Goal: Task Accomplishment & Management: Complete application form

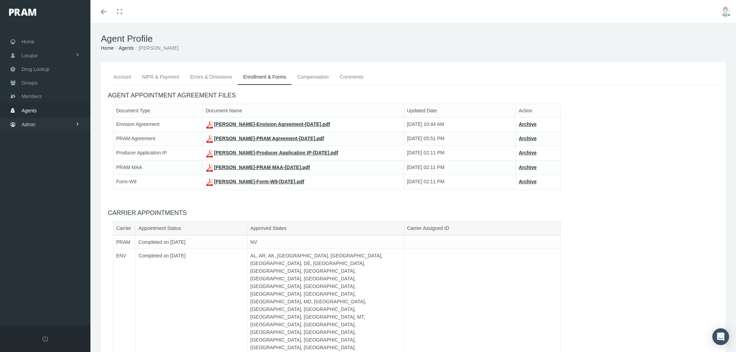
scroll to position [36, 0]
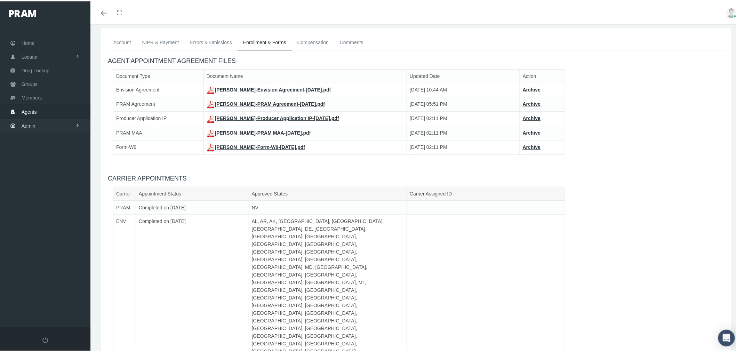
click at [50, 118] on link "Admin" at bounding box center [45, 125] width 90 height 14
click at [55, 290] on link "Settings" at bounding box center [45, 293] width 90 height 12
click at [52, 305] on span "Mail Merge Templates" at bounding box center [51, 311] width 48 height 12
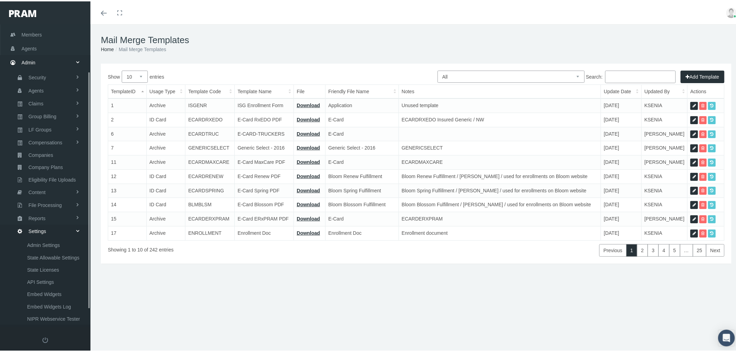
click at [464, 75] on select "All Members Agents Onboarding Prospects Group Policy Related Remittances Formul…" at bounding box center [511, 75] width 147 height 12
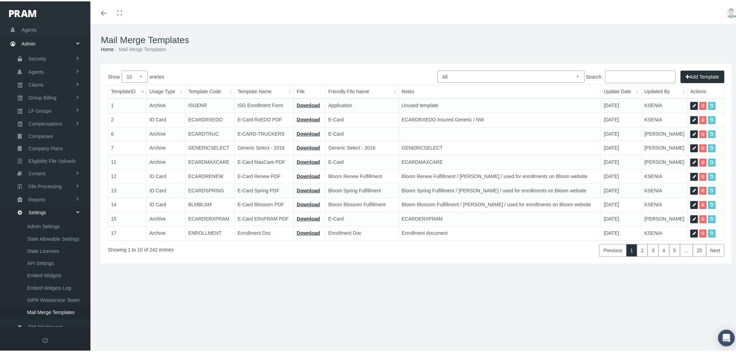
select select "6"
click at [438, 69] on select "All Members Agents Onboarding Prospects Group Policy Related Remittances Formul…" at bounding box center [511, 75] width 147 height 12
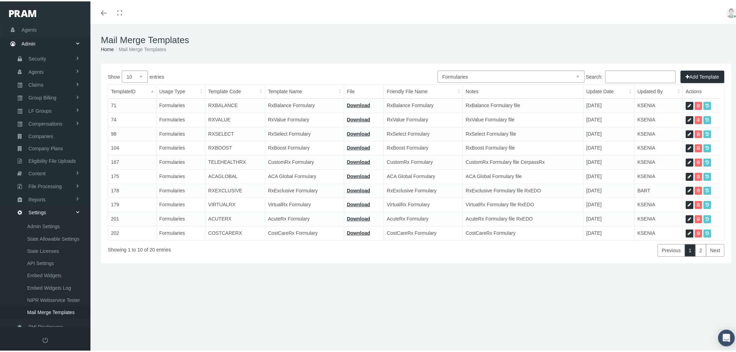
click at [625, 74] on input "Search:" at bounding box center [640, 75] width 71 height 13
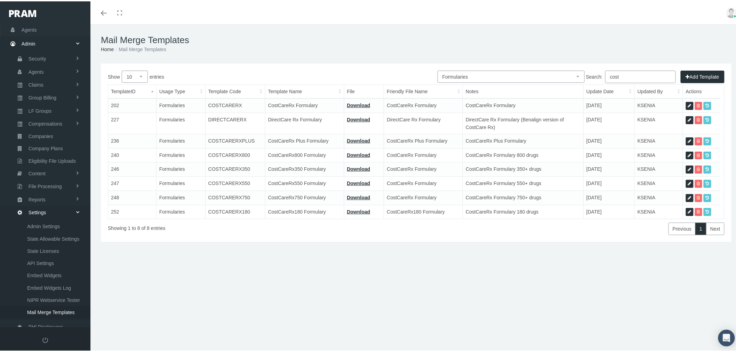
type input "cost"
click at [688, 151] on icon at bounding box center [689, 154] width 3 height 7
select select "6"
type input "COSTCARERX800"
type input "CostCareRx800 Formulary"
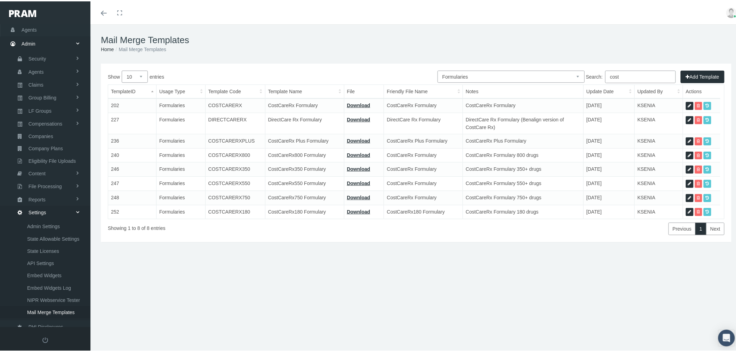
type input "16_FORMULARY - COSTCARE800 9.30.25.pdf"
type input "CostCareRx Formulary"
type textarea "CostCareRx Formulary 800 drugs"
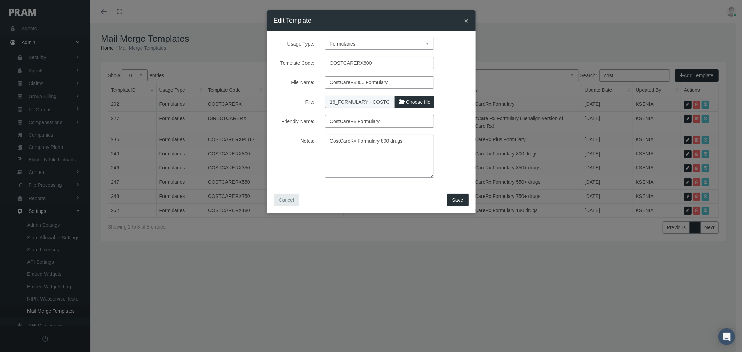
click at [410, 99] on span "Choose file" at bounding box center [418, 102] width 24 height 6
click at [410, 99] on input "File:" at bounding box center [371, 101] width 92 height 10
type input "C:\fakepath\16_FORMULARY - COSTCARE800 9.30.25.pdf"
click at [461, 201] on span "Save" at bounding box center [457, 200] width 11 height 6
select select "1"
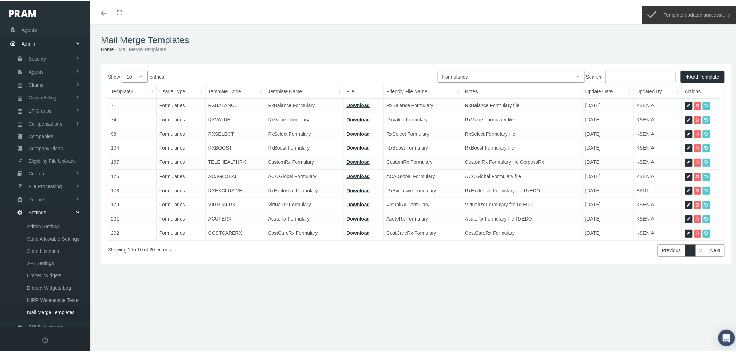
click at [613, 74] on input "Search:" at bounding box center [640, 75] width 71 height 13
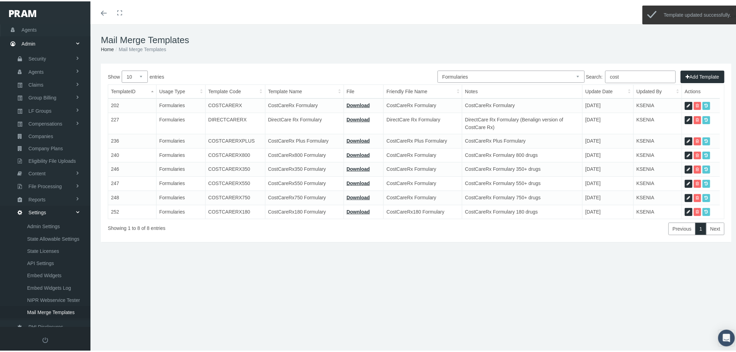
type input "cost"
click at [688, 210] on icon at bounding box center [688, 210] width 3 height 7
select select "6"
type input "COSTCARERX180"
type input "CostCareRx180 Formulary"
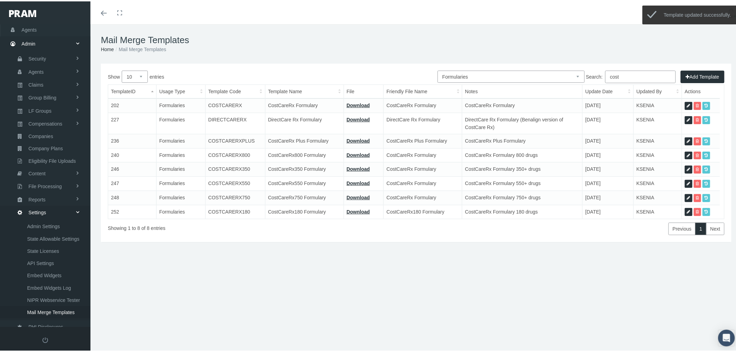
type input "20_FORMULARY - COSTCARERX180 9.30.25.pdf"
type input "CostCareRx180 Formulary"
type textarea "CostCareRx Formulary 180 drugs"
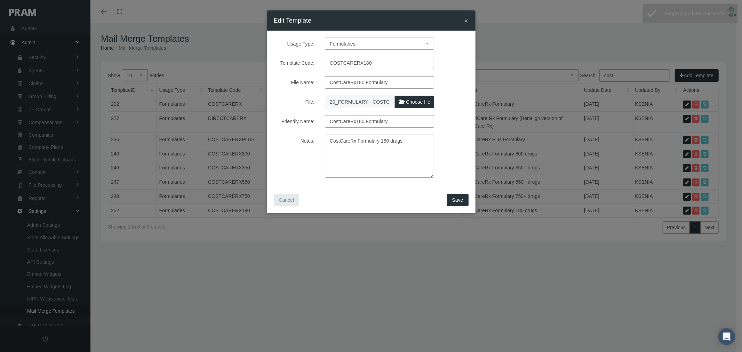
click at [425, 102] on span "Choose file" at bounding box center [418, 102] width 24 height 6
click at [417, 102] on input "File:" at bounding box center [371, 101] width 92 height 10
type input "C:\fakepath\20_FORMULARY - COSTCARERX180 9.30.25.pdf"
click at [460, 201] on span "Save" at bounding box center [457, 200] width 11 height 6
select select "1"
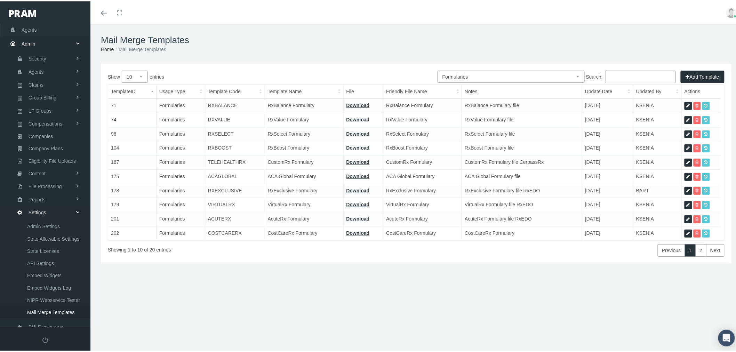
click at [477, 74] on select "All Members Agents Onboarding Prospects Group Policy Related Remittances Formul…" at bounding box center [511, 75] width 147 height 12
select select "2"
click at [438, 69] on select "All Members Agents Onboarding Prospects Group Policy Related Remittances Formul…" at bounding box center [511, 75] width 147 height 12
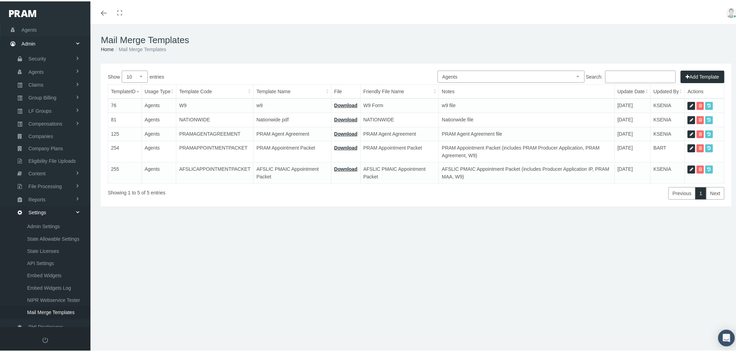
click at [697, 73] on button "Add Template" at bounding box center [703, 75] width 44 height 13
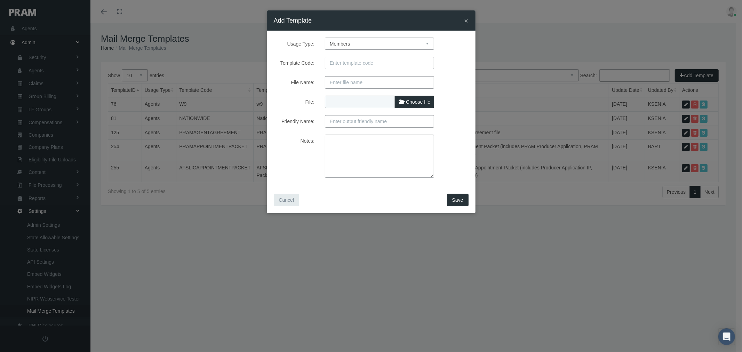
click at [379, 43] on select "Members Agents Onboarding Prospects Group Policy Related Remittances Formularie…" at bounding box center [379, 44] width 109 height 12
select select "2"
click at [325, 38] on select "Members Agents Onboarding Prospects Group Policy Related Remittances Formularie…" at bounding box center [379, 44] width 109 height 12
click at [366, 69] on input "Template Code:" at bounding box center [379, 63] width 109 height 13
type input "BROKERATTESTATION"
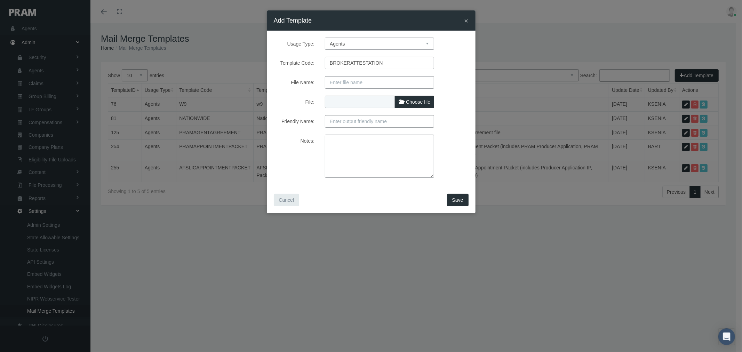
click at [361, 80] on input "File Name:" at bounding box center [379, 82] width 109 height 13
paste input "Broker Attestation Agreement"
type input "Broker Attestation Agreement"
click at [344, 123] on input "Friendly Name:" at bounding box center [379, 121] width 109 height 13
paste input "Broker Attestation Agreement"
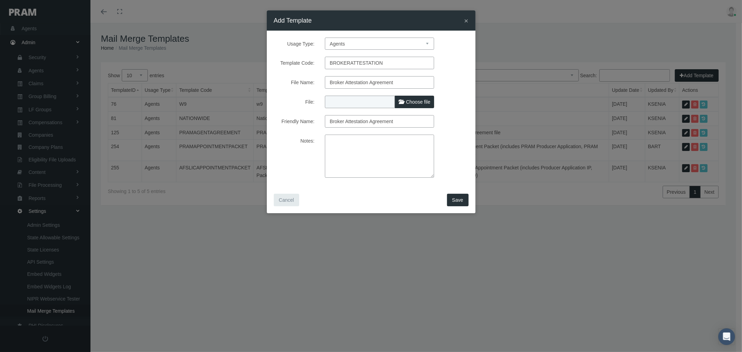
type input "Broker Attestation Agreement"
drag, startPoint x: 345, startPoint y: 150, endPoint x: 353, endPoint y: 147, distance: 8.4
click at [345, 150] on textarea "Notes:" at bounding box center [379, 156] width 109 height 43
paste textarea "Broker Attestation Agreement"
type textarea "Broker Attestation Agreement"
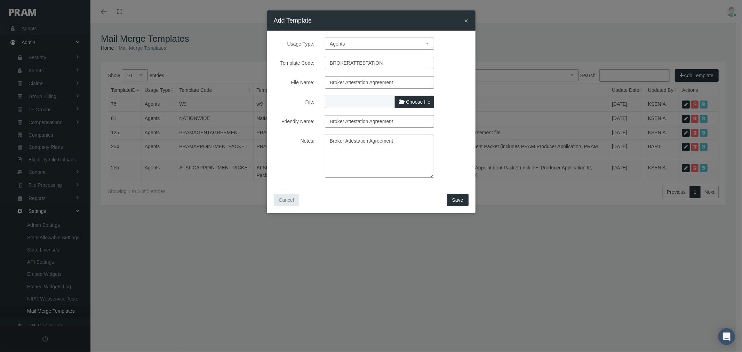
click at [407, 106] on label "Choose file" at bounding box center [414, 102] width 39 height 13
click at [407, 105] on input "File:" at bounding box center [371, 101] width 92 height 10
type input "C:\fakepath\BROKER ATTESTATION 9.24.25.pdf"
type input "BROKER ATTESTATION 9.24.25.pdf"
click at [460, 199] on span "Save" at bounding box center [457, 200] width 11 height 6
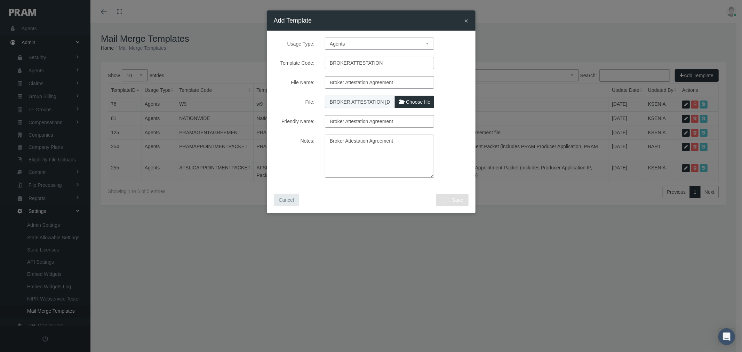
select select "1"
